Goal: Task Accomplishment & Management: Use online tool/utility

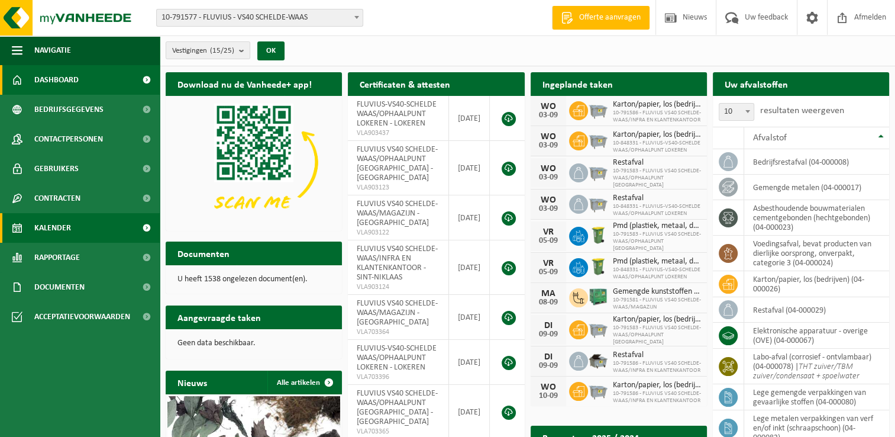
click at [46, 221] on span "Kalender" at bounding box center [52, 228] width 37 height 30
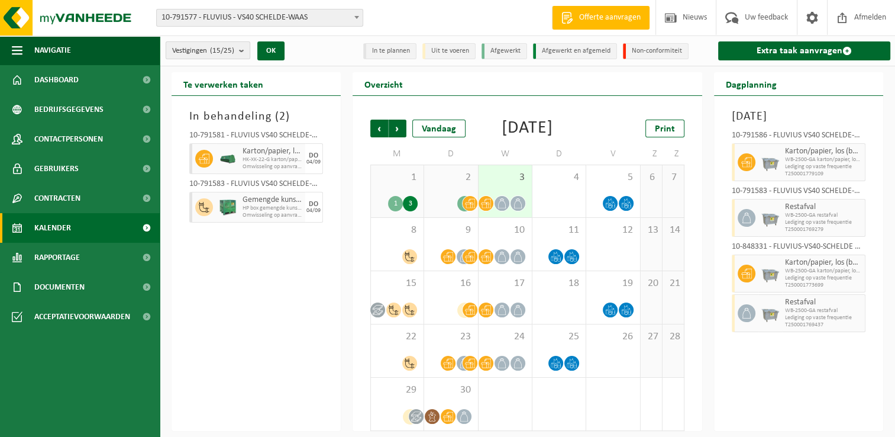
click at [242, 49] on b "submit" at bounding box center [244, 50] width 11 height 17
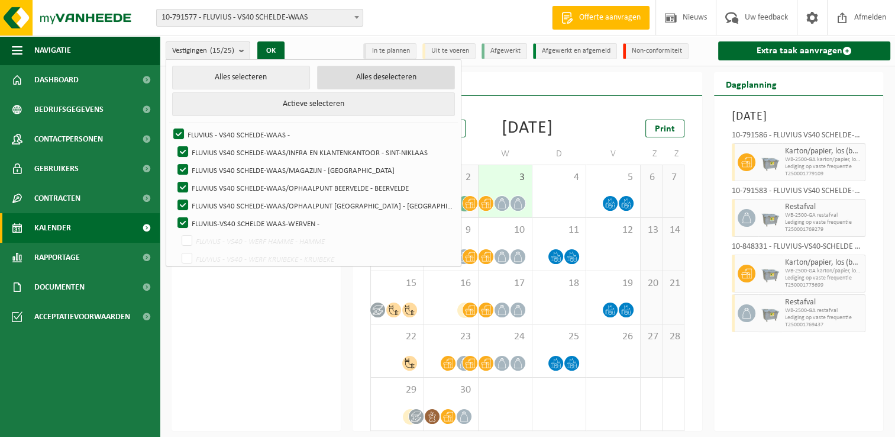
click at [351, 75] on button "Alles deselecteren" at bounding box center [386, 78] width 138 height 24
checkbox input "false"
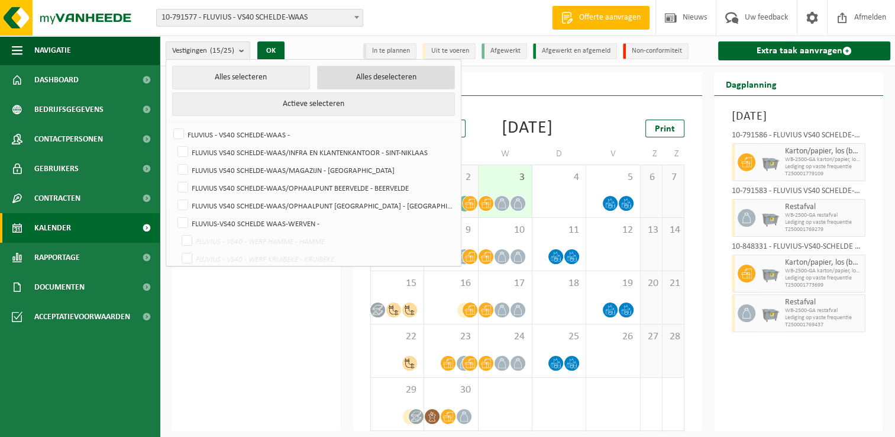
checkbox input "false"
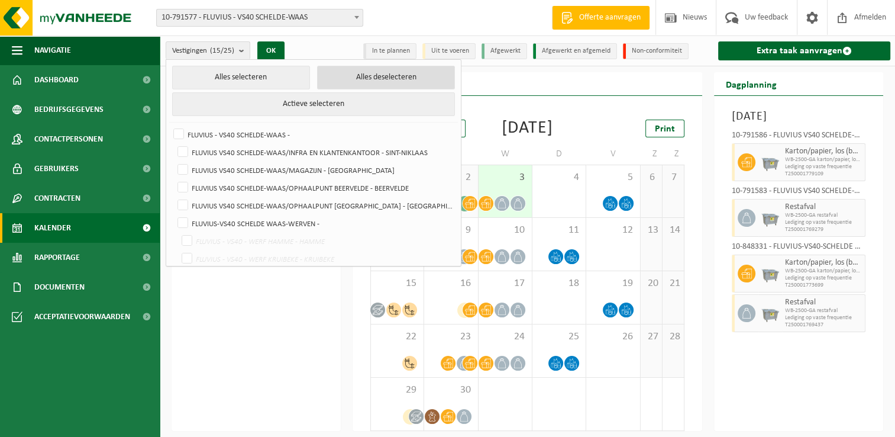
checkbox input "false"
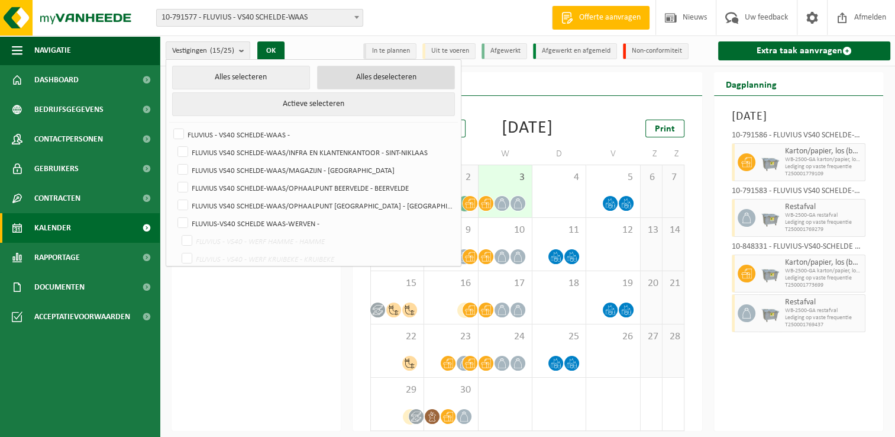
checkbox input "false"
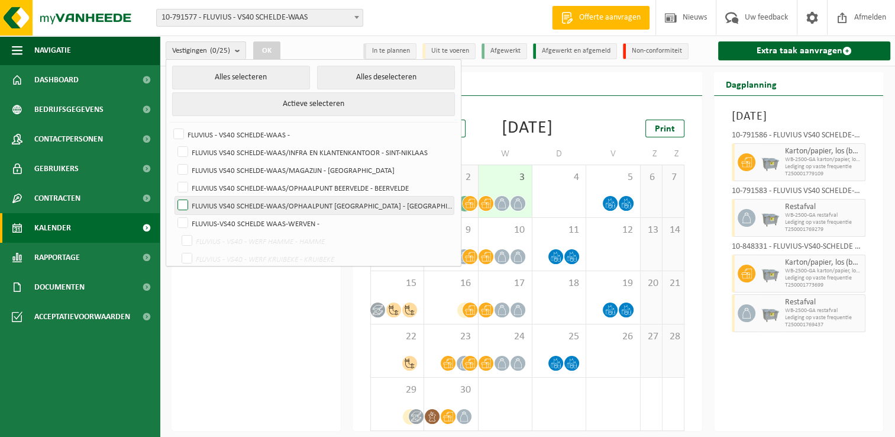
click at [179, 206] on label "FLUVIUS VS40 SCHELDE-WAAS/OPHAALPUNT [GEOGRAPHIC_DATA] - [GEOGRAPHIC_DATA]" at bounding box center [314, 205] width 279 height 18
click at [173, 196] on input "FLUVIUS VS40 SCHELDE-WAAS/OPHAALPUNT [GEOGRAPHIC_DATA] - [GEOGRAPHIC_DATA]" at bounding box center [173, 196] width 1 height 1
checkbox input "true"
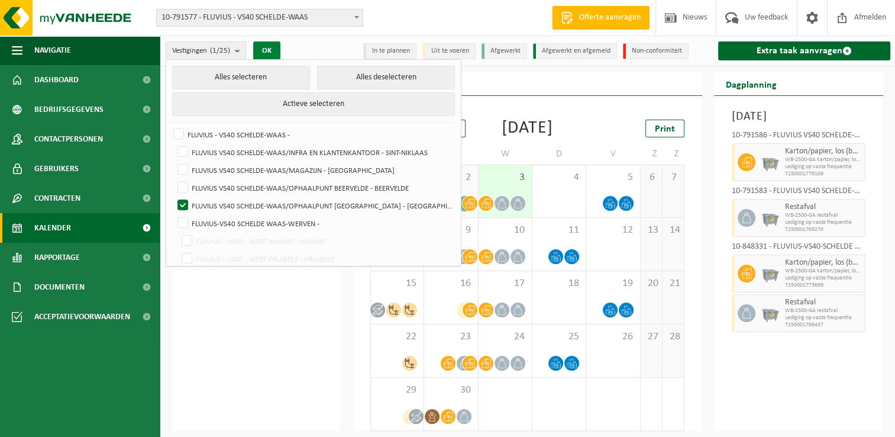
click at [275, 46] on button "OK" at bounding box center [266, 50] width 27 height 19
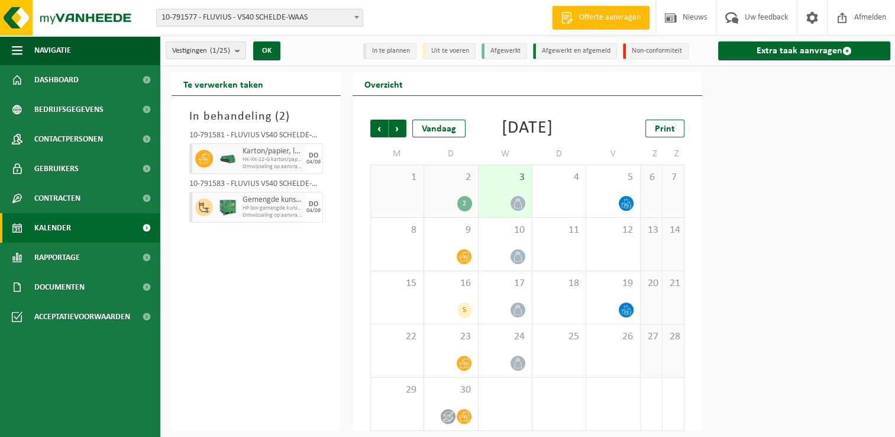
click at [467, 211] on div "2" at bounding box center [464, 203] width 15 height 15
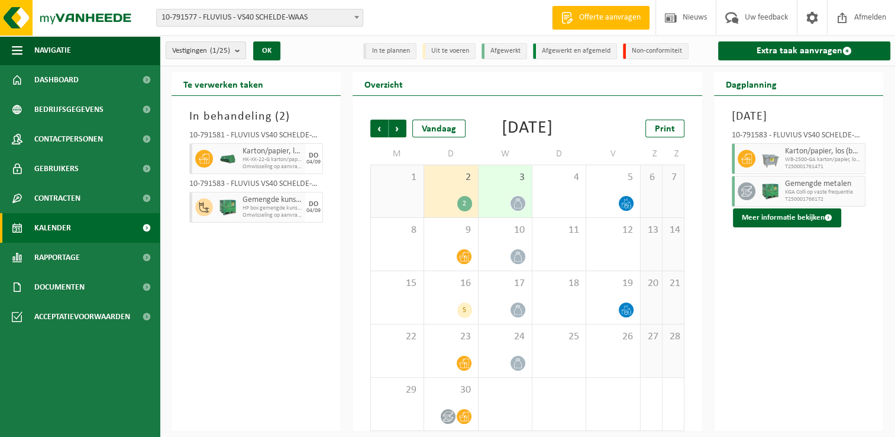
click at [518, 208] on icon at bounding box center [518, 203] width 10 height 10
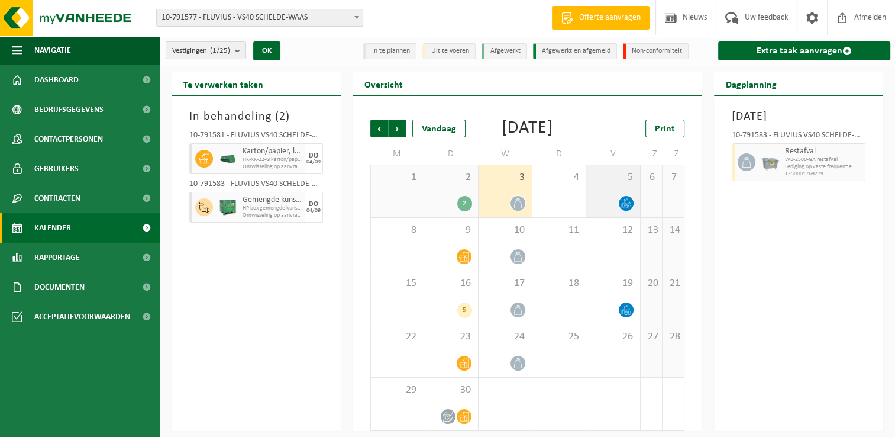
click at [625, 211] on span at bounding box center [626, 203] width 15 height 15
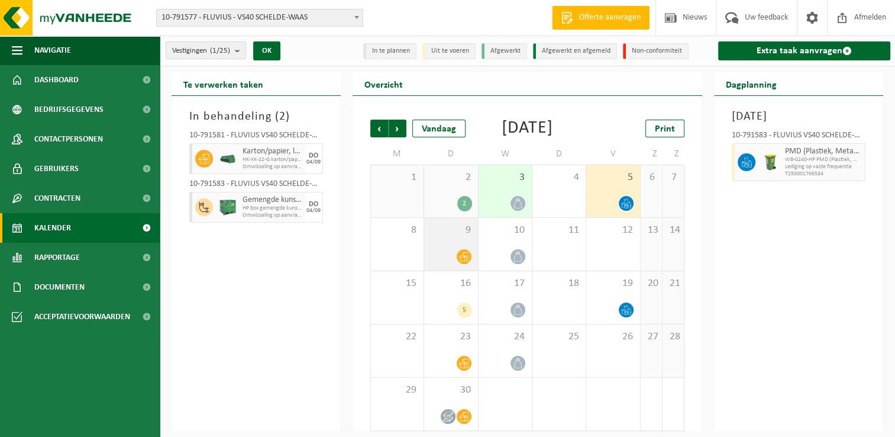
click at [464, 261] on icon at bounding box center [464, 256] width 10 height 10
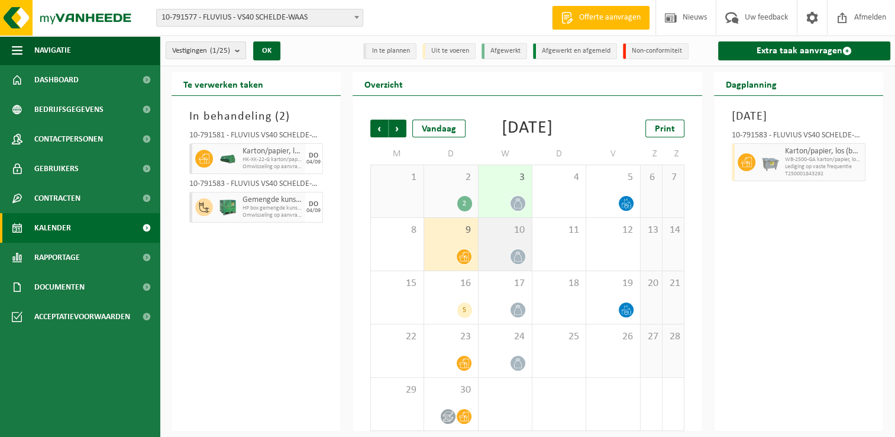
click at [516, 261] on icon at bounding box center [518, 256] width 10 height 10
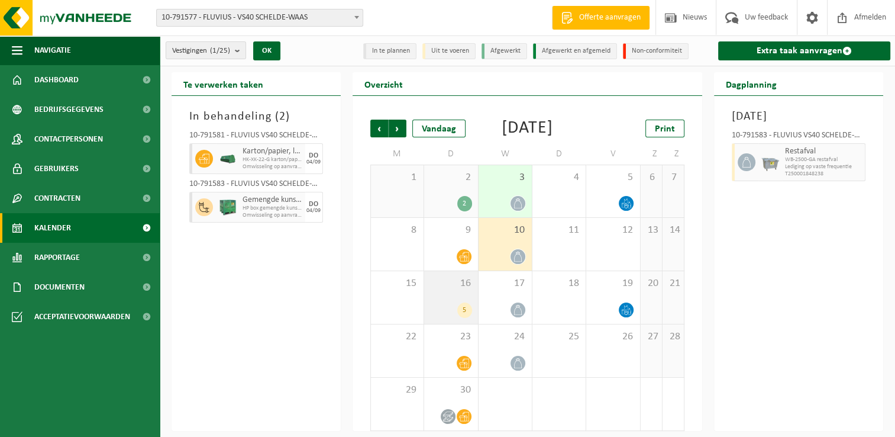
click at [460, 318] on div "5" at bounding box center [464, 309] width 15 height 15
